Goal: Task Accomplishment & Management: Complete application form

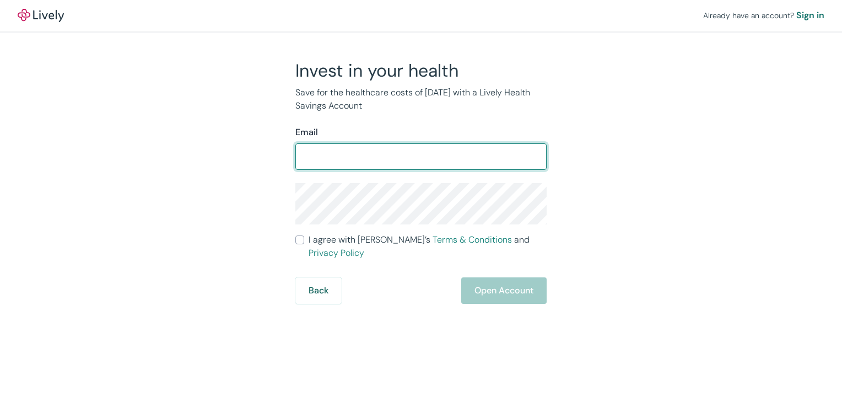
click at [358, 156] on input "Email" at bounding box center [420, 156] width 251 height 22
type input "[EMAIL_ADDRESS][DOMAIN_NAME]"
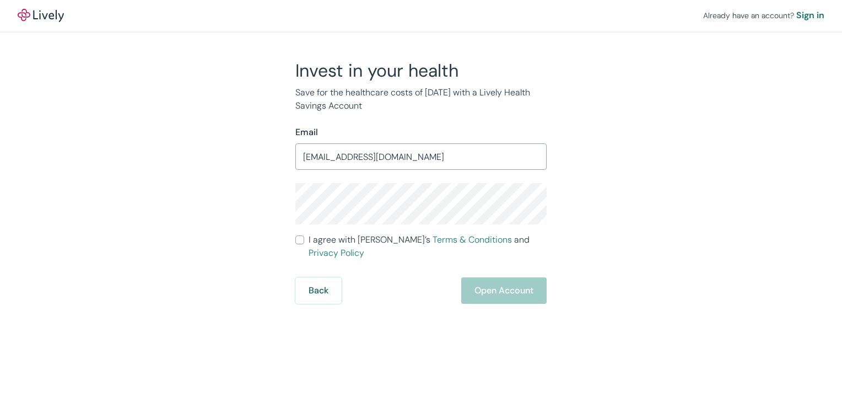
click at [516, 281] on div "Back Open Account" at bounding box center [420, 290] width 251 height 26
click at [524, 288] on div "Back Open Account" at bounding box center [420, 290] width 251 height 26
click at [300, 243] on input "I agree with Lively’s Terms & Conditions and Privacy Policy" at bounding box center [299, 239] width 9 height 9
checkbox input "true"
click at [502, 278] on div "Back Open Account" at bounding box center [420, 290] width 251 height 26
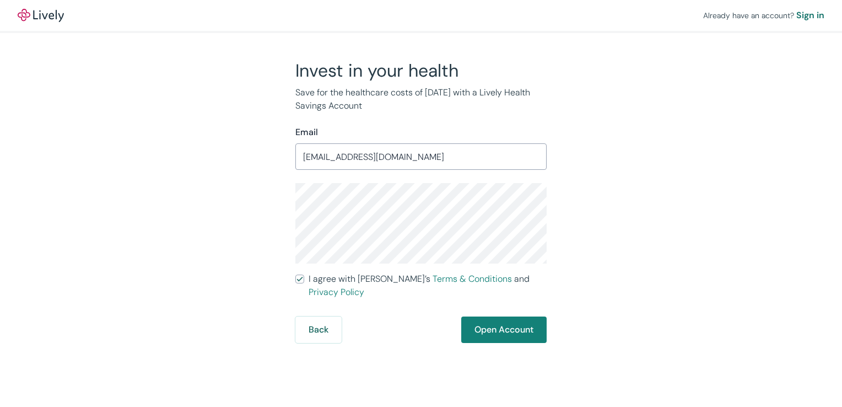
click at [287, 203] on div "Invest in your health Save for the healthcare costs of [DATE] with a Lively Hea…" at bounding box center [414, 200] width 264 height 283
click at [649, 259] on div "Invest in your health Save for the healthcare costs of [DATE] with a Lively Hea…" at bounding box center [414, 200] width 529 height 283
click at [502, 316] on button "Open Account" at bounding box center [503, 329] width 85 height 26
